Goal: Communication & Community: Answer question/provide support

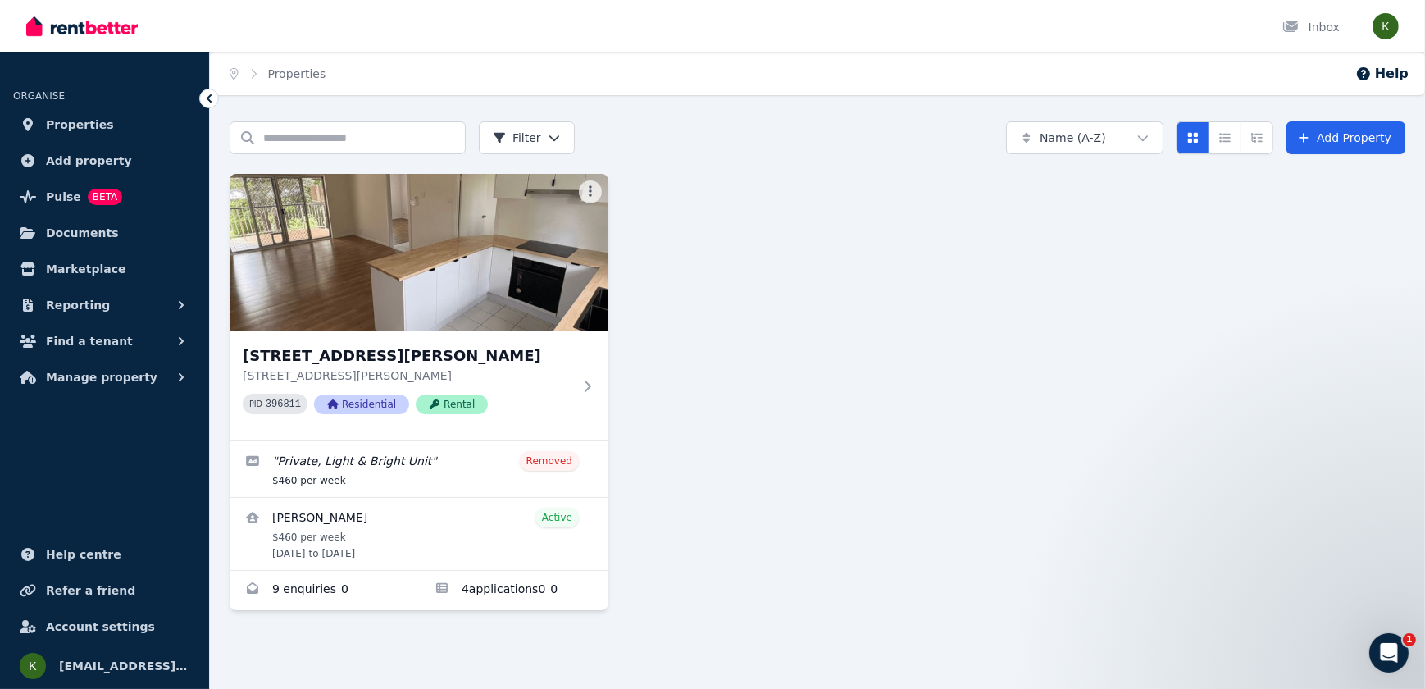
click at [587, 375] on div "16/12 Mayers St, Manunda 16/12 Mayers St, Manunda QLD 4870 PID 396811 Residenti…" at bounding box center [419, 385] width 379 height 109
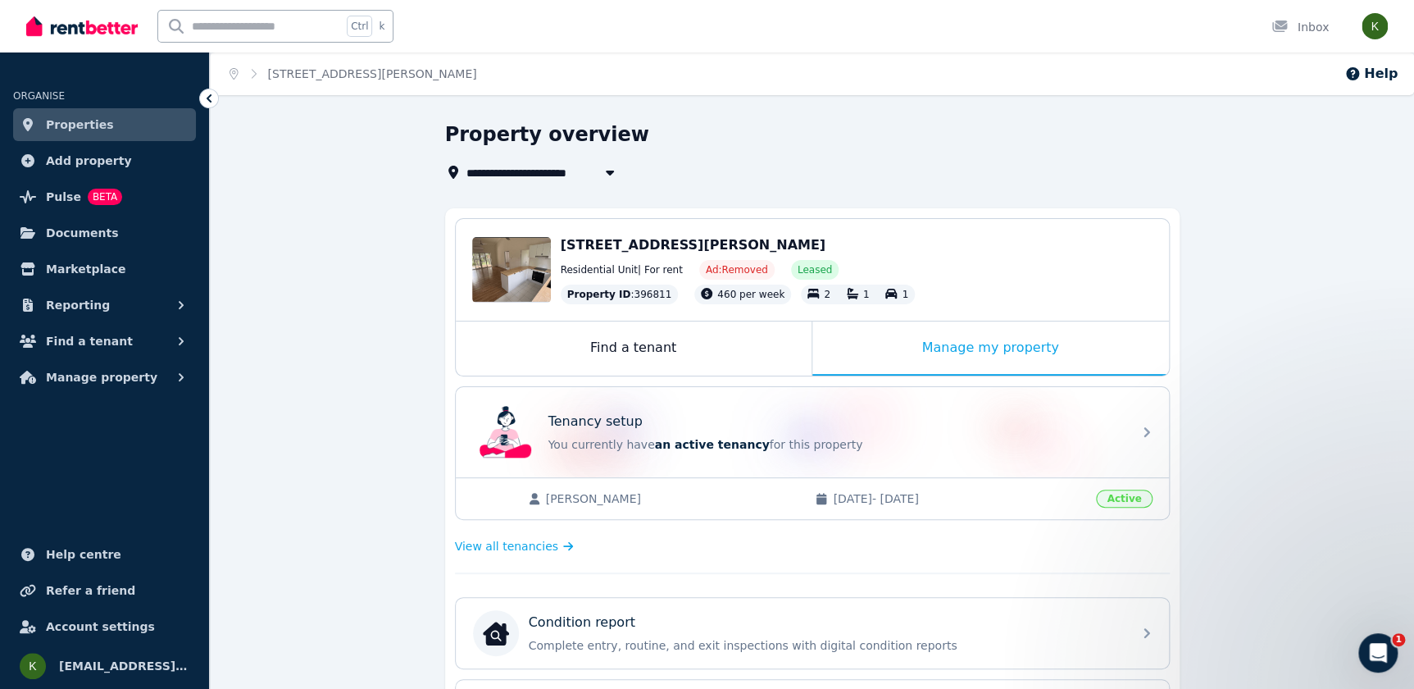
scroll to position [74, 0]
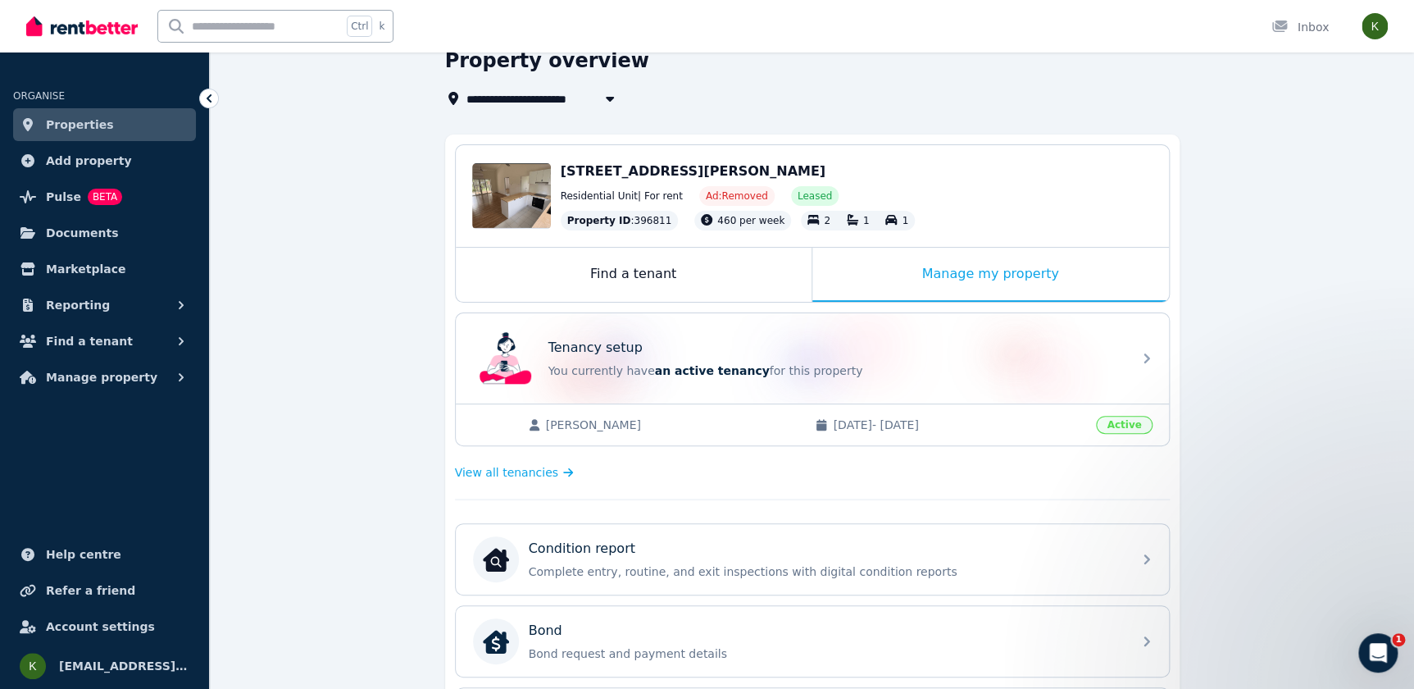
click at [1149, 559] on icon at bounding box center [1147, 559] width 6 height 10
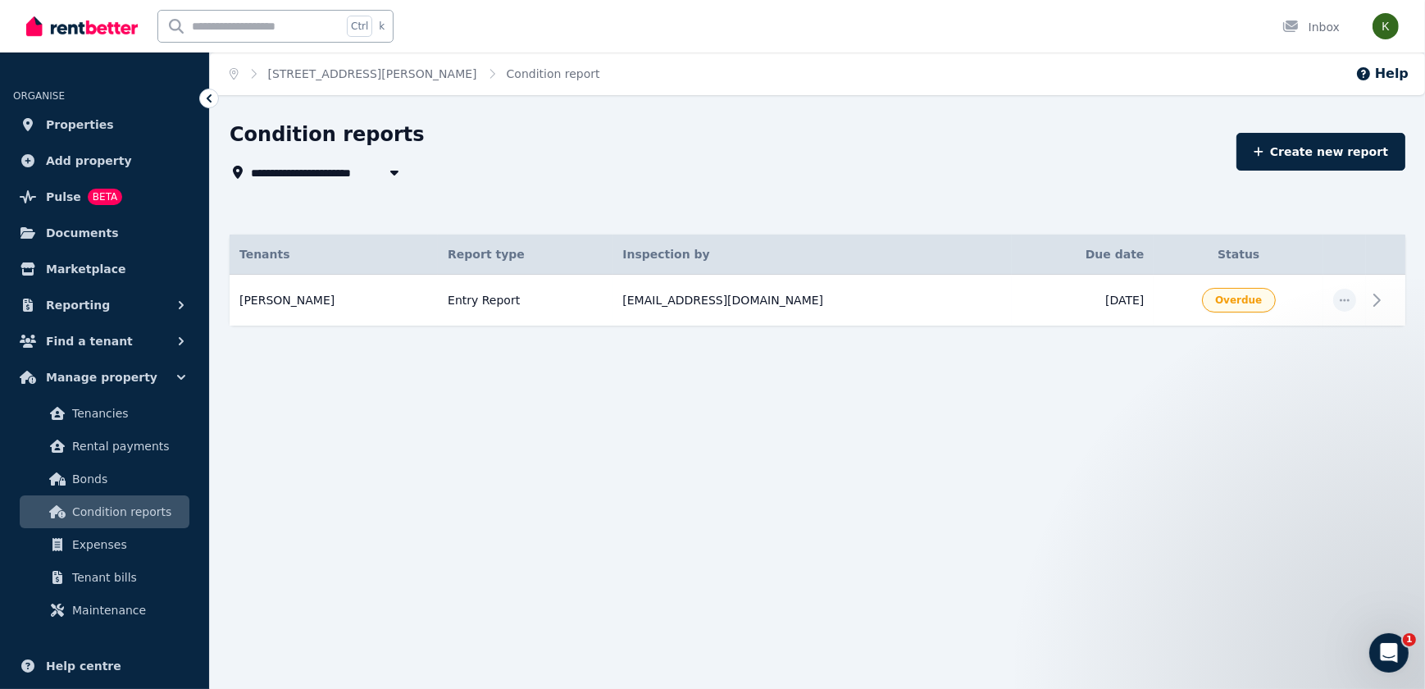
click at [1346, 297] on icon "button" at bounding box center [1344, 299] width 13 height 11
click at [1381, 306] on icon at bounding box center [1377, 300] width 20 height 20
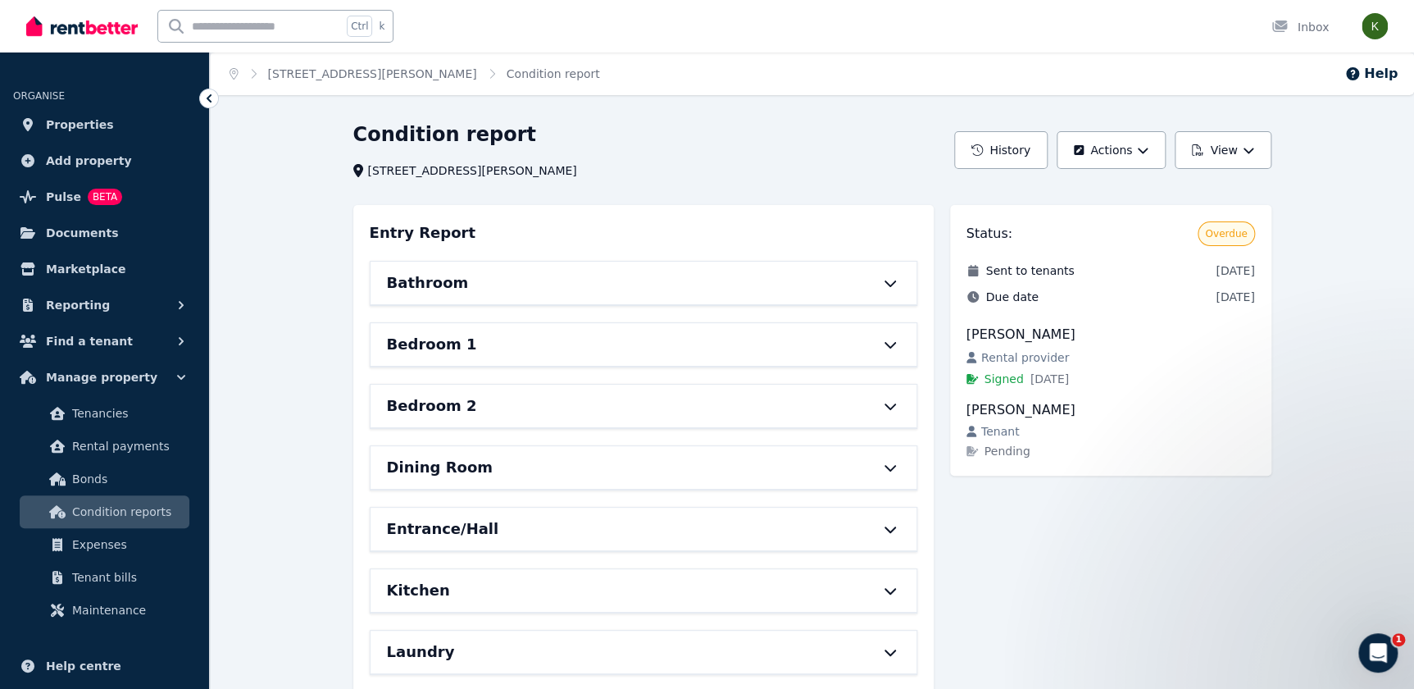
click at [1141, 147] on icon "button" at bounding box center [1142, 149] width 11 height 11
click at [1108, 184] on button "Edit report" at bounding box center [1078, 194] width 184 height 30
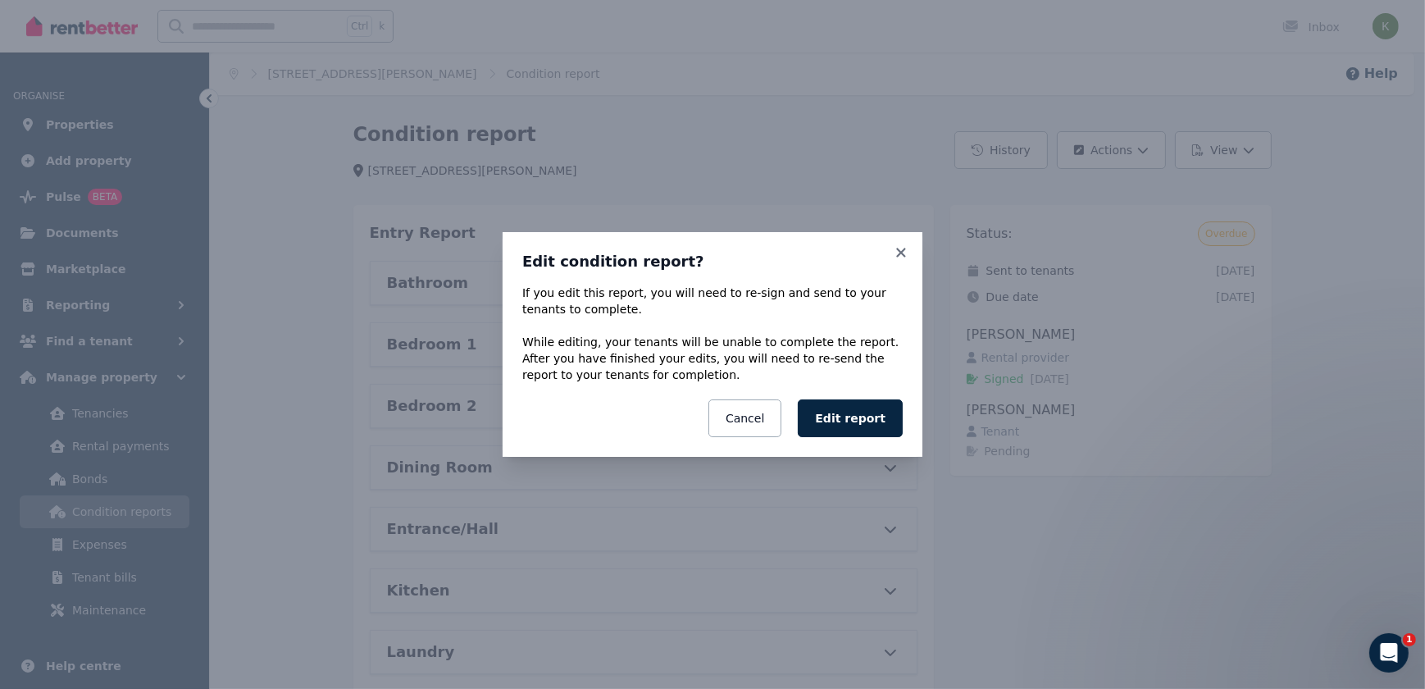
click at [762, 417] on button "Cancel" at bounding box center [744, 418] width 73 height 38
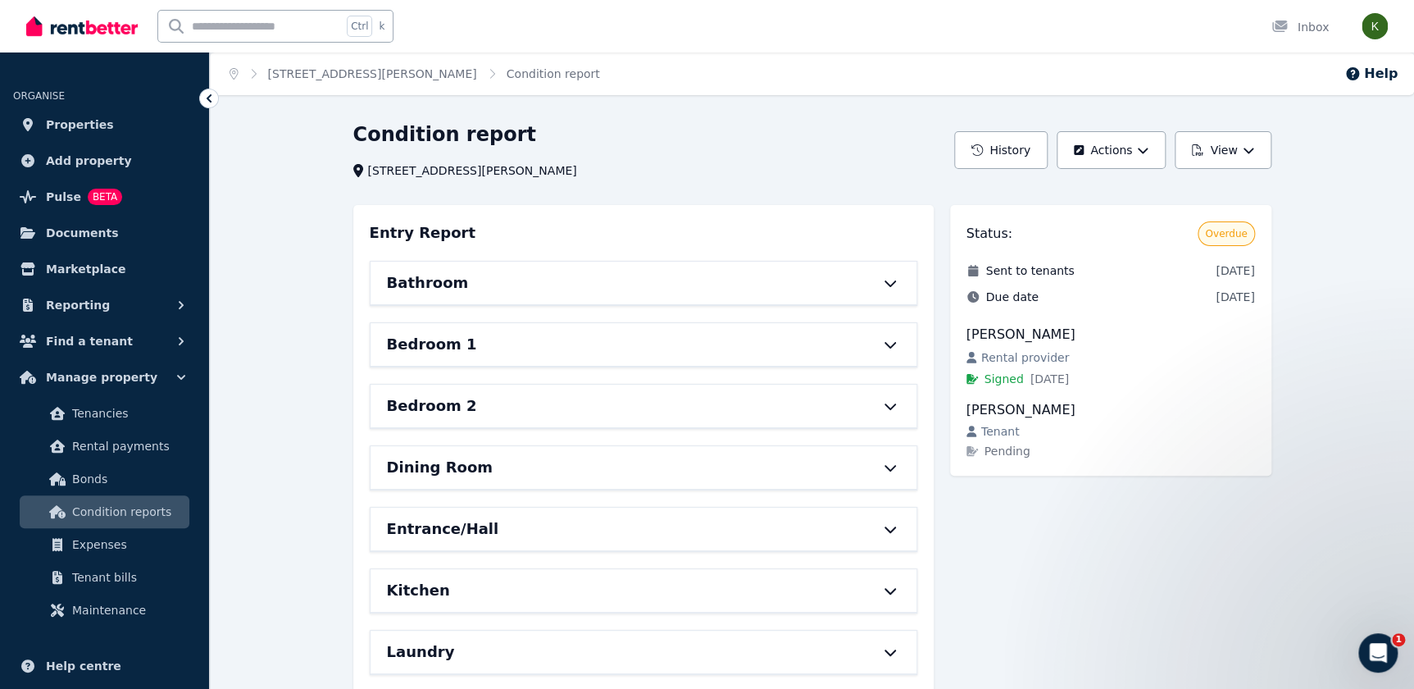
click at [1113, 152] on button "Actions" at bounding box center [1111, 150] width 109 height 38
click at [1041, 143] on button "History" at bounding box center [1000, 150] width 93 height 38
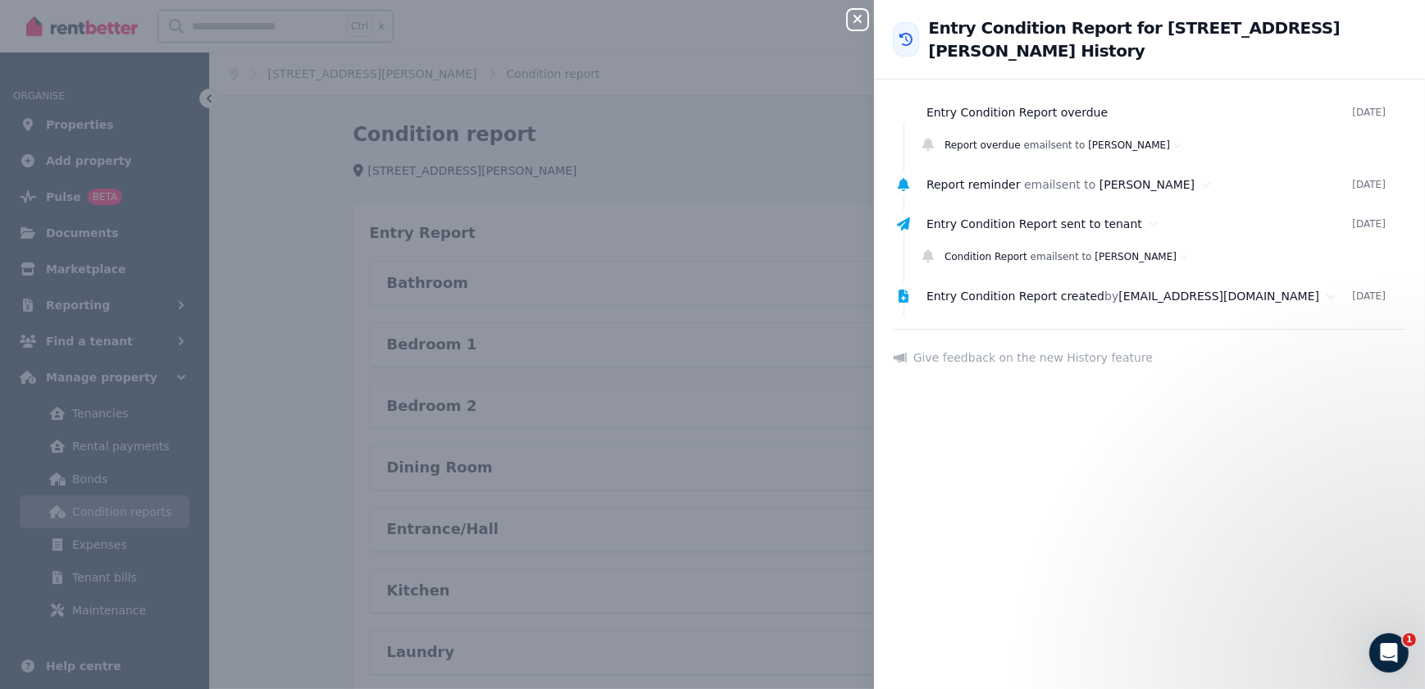
click at [861, 20] on icon "button" at bounding box center [858, 18] width 20 height 13
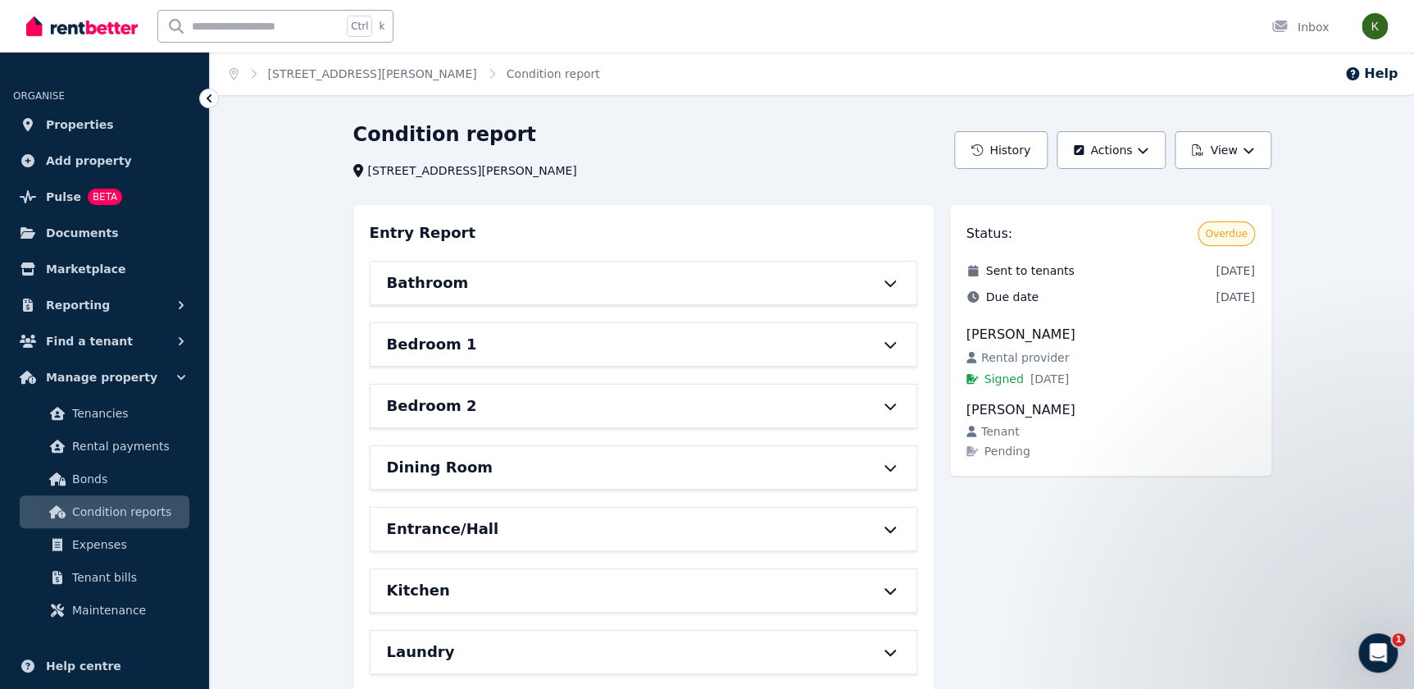
click at [1392, 648] on div "Open Intercom Messenger" at bounding box center [1378, 653] width 54 height 54
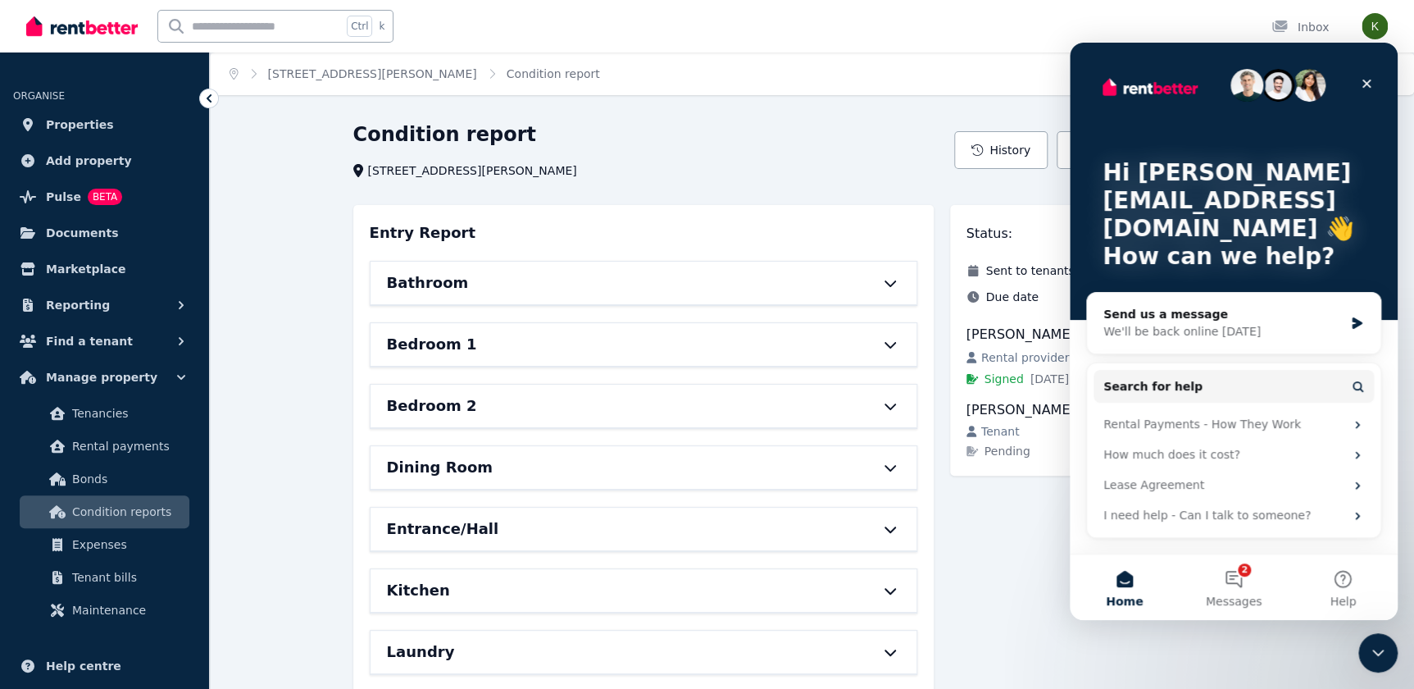
click at [1255, 588] on button "2 Messages" at bounding box center [1233, 587] width 109 height 66
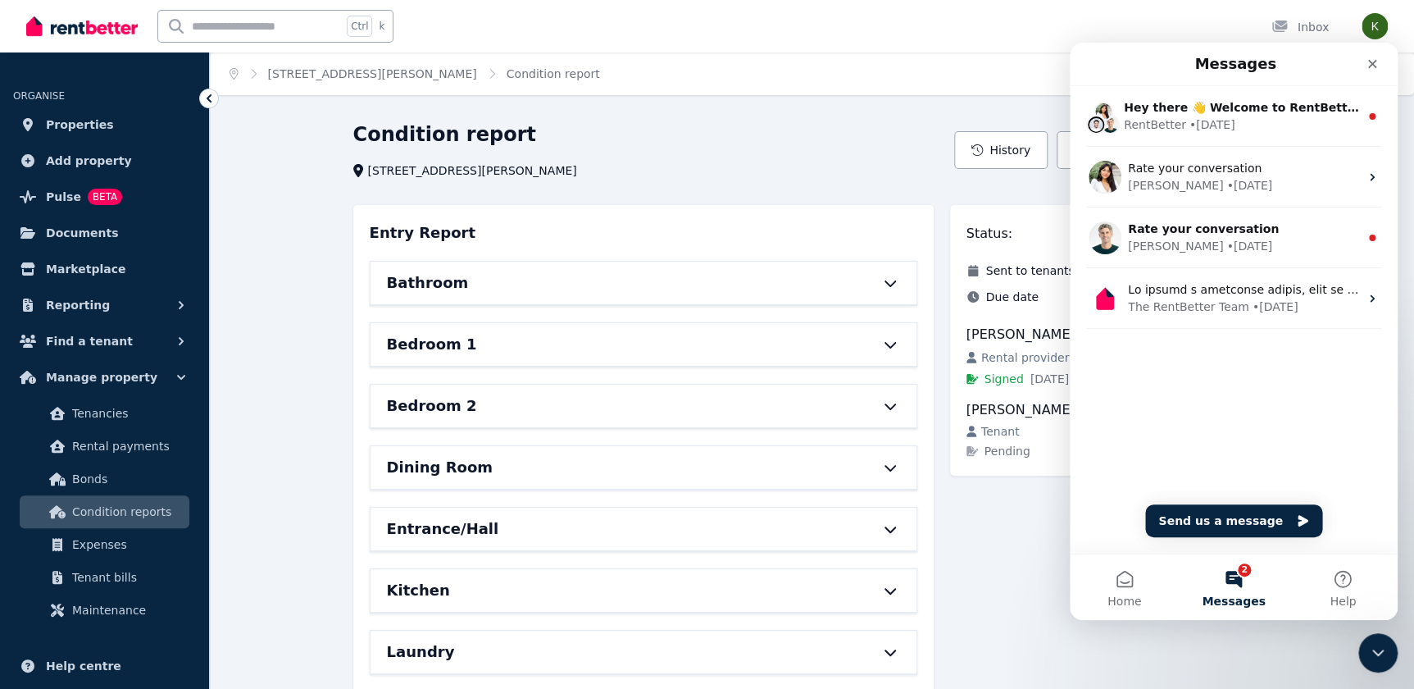
click at [1267, 119] on div "RentBetter • 2w ago" at bounding box center [1241, 124] width 235 height 17
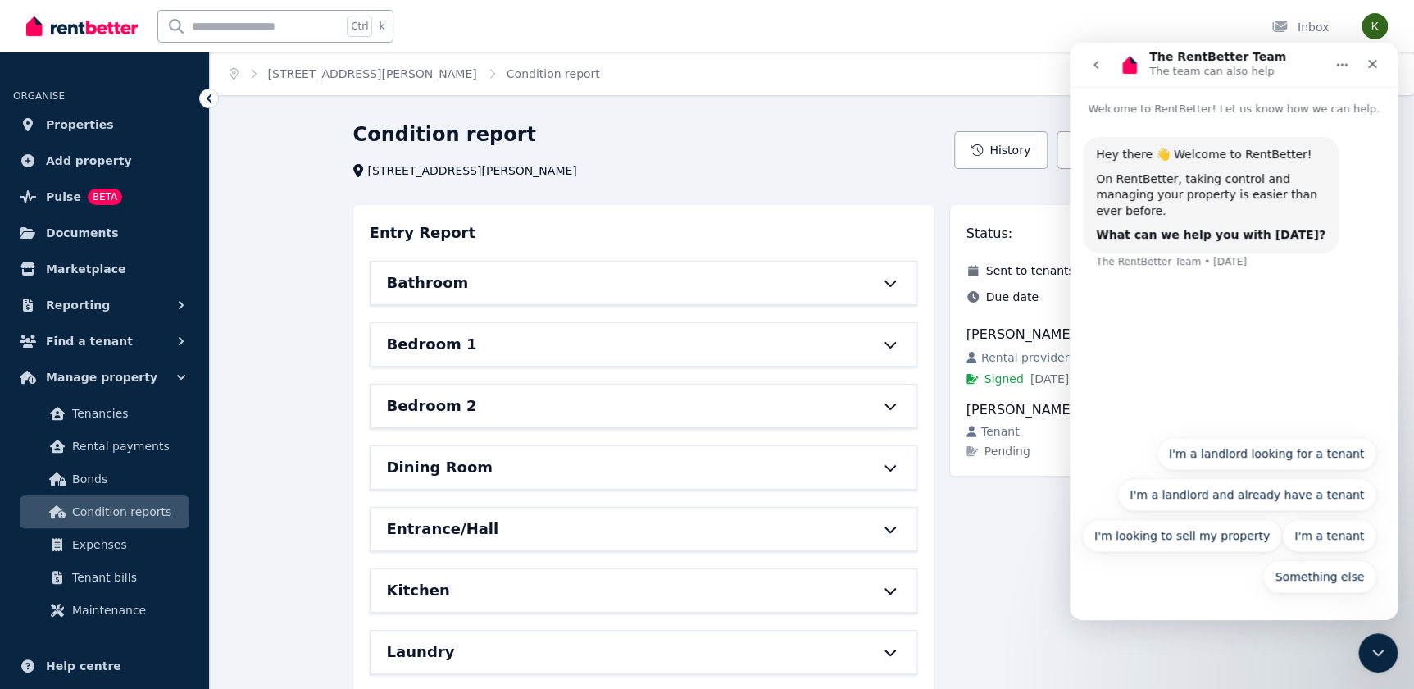
click at [1307, 574] on button "Something else" at bounding box center [1320, 576] width 114 height 33
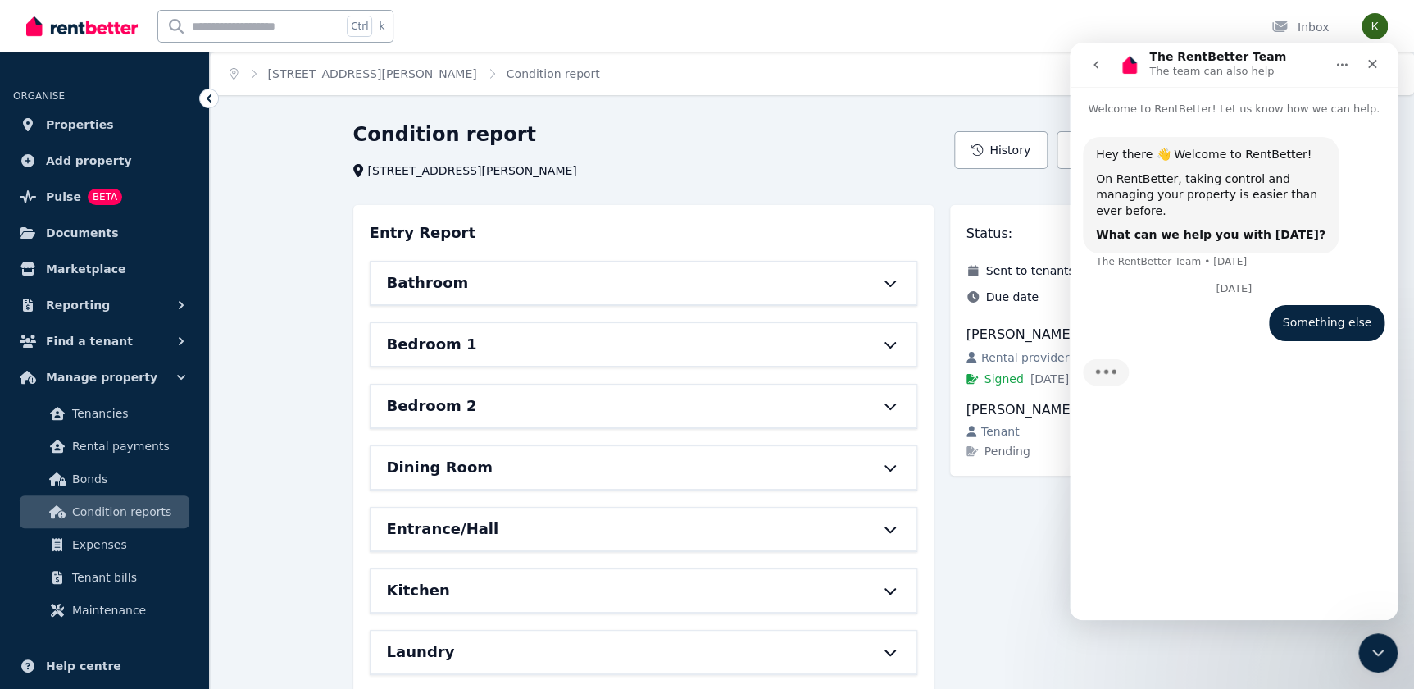
click at [1372, 651] on icon "Close Intercom Messenger" at bounding box center [1378, 653] width 20 height 20
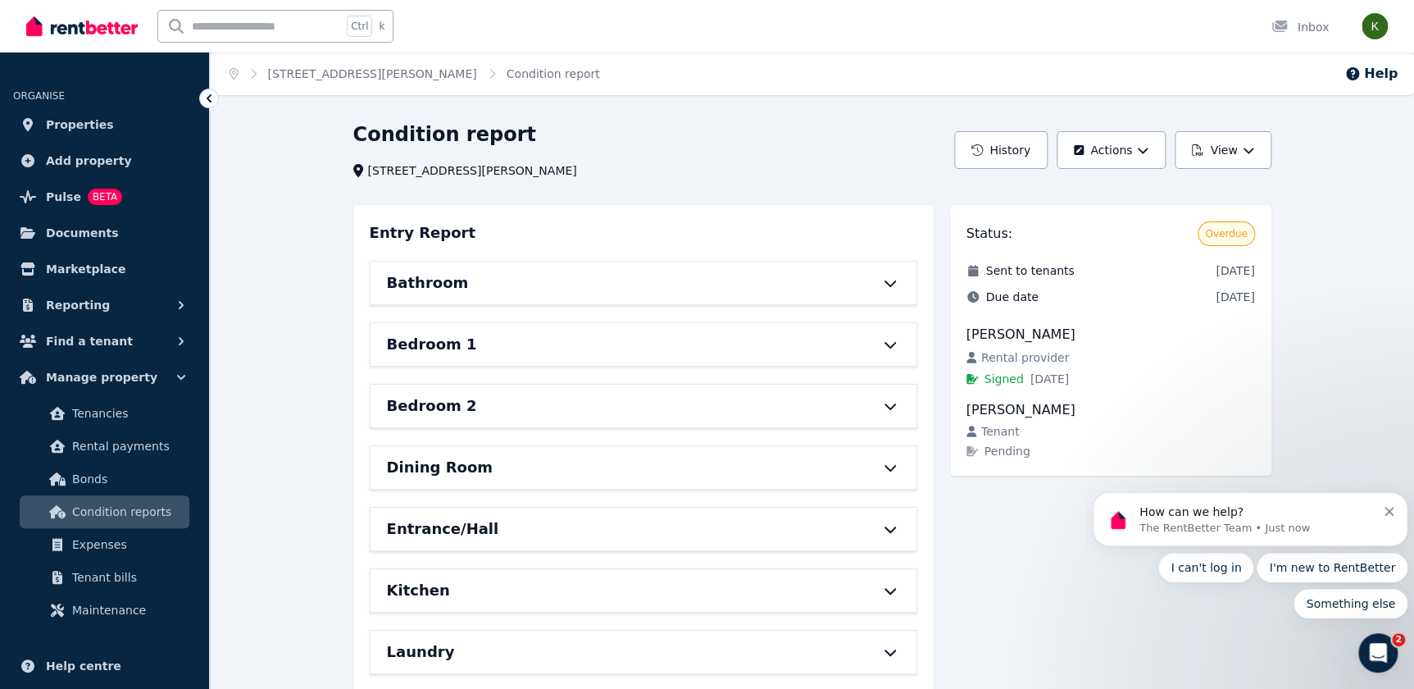
click at [1382, 602] on button "Something else" at bounding box center [1351, 604] width 114 height 30
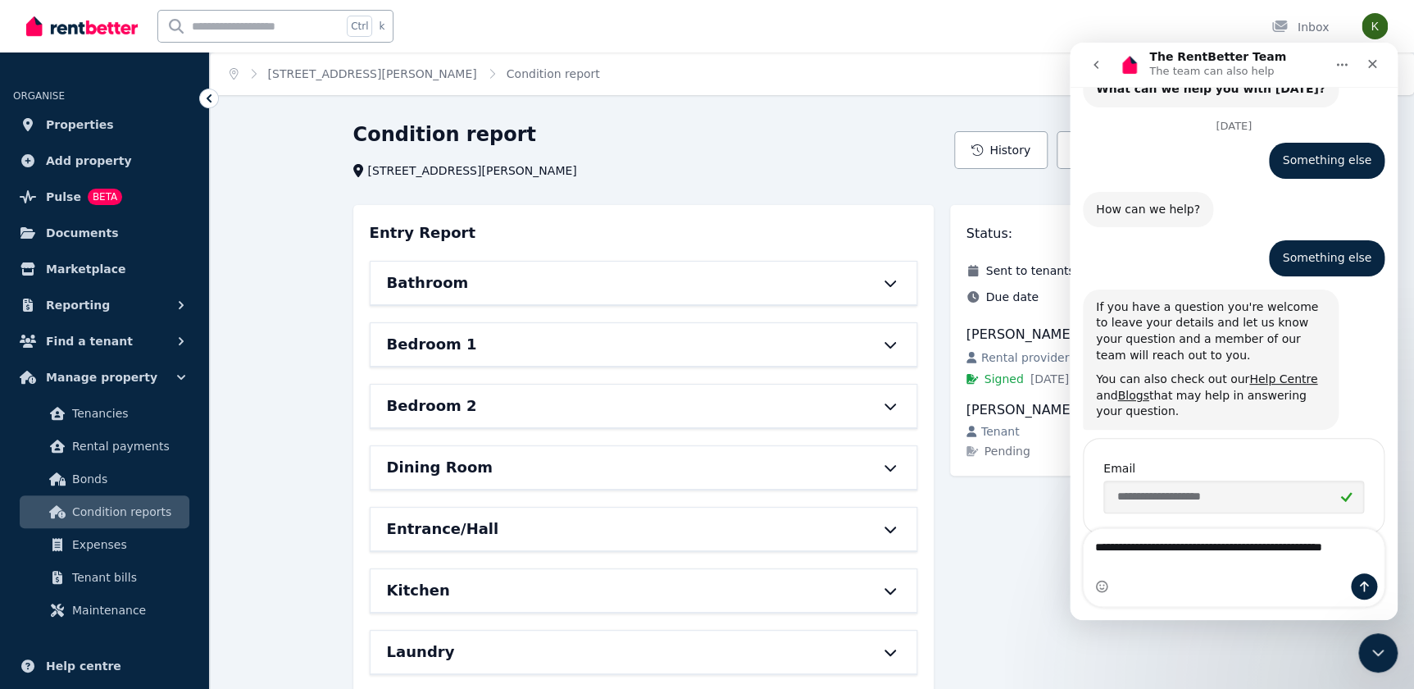
scroll to position [162, 0]
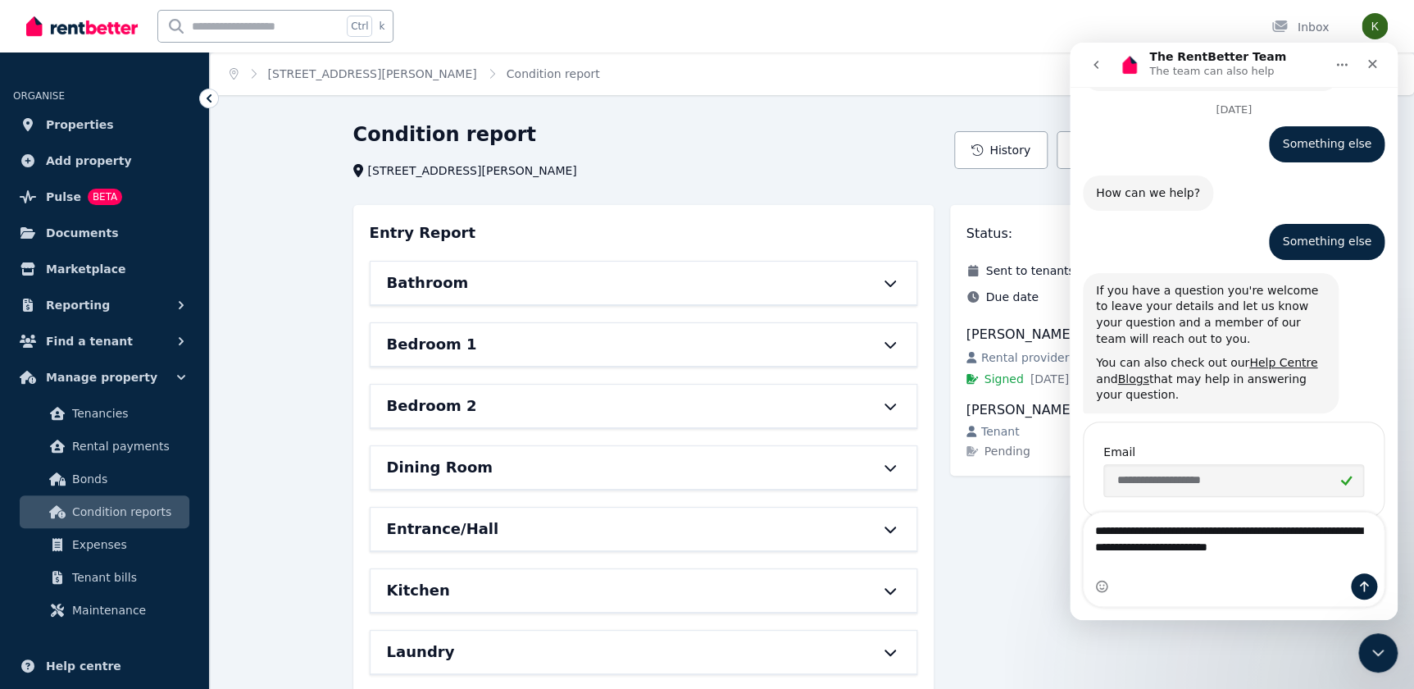
type textarea "**********"
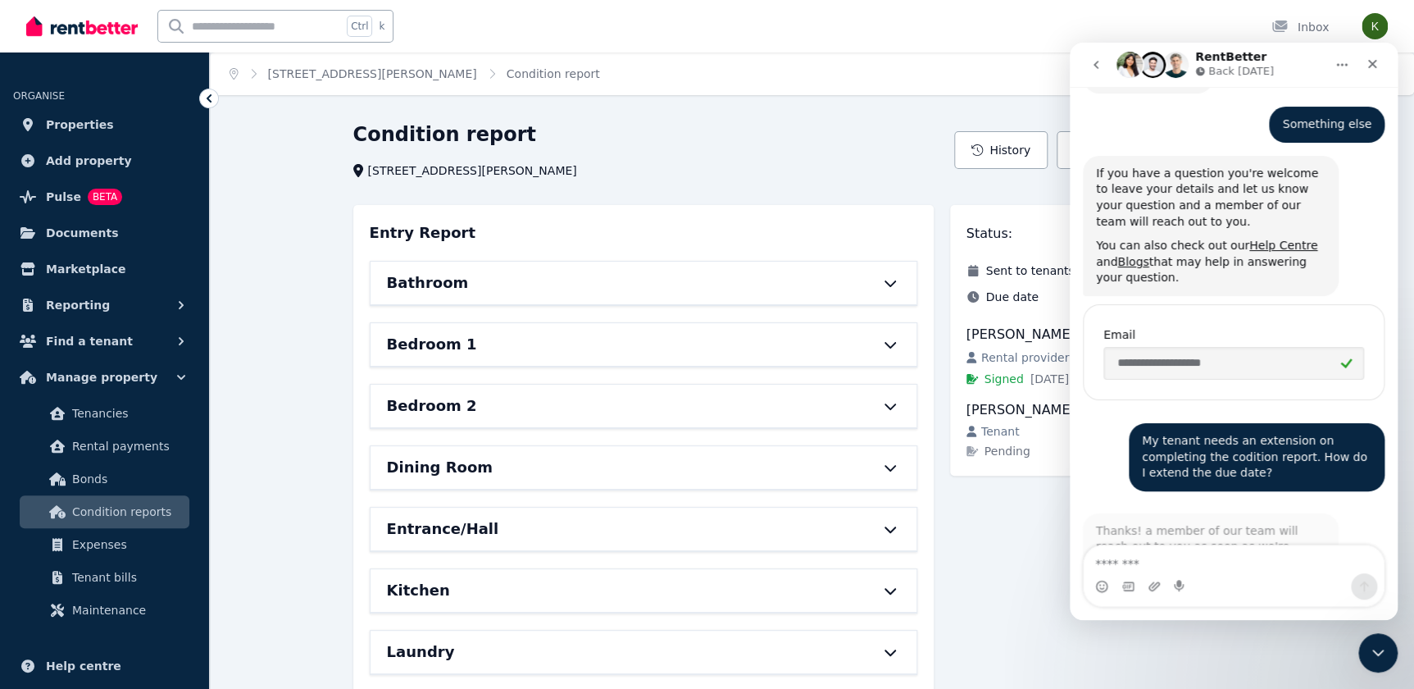
scroll to position [353, 0]
